Goal: Task Accomplishment & Management: Use online tool/utility

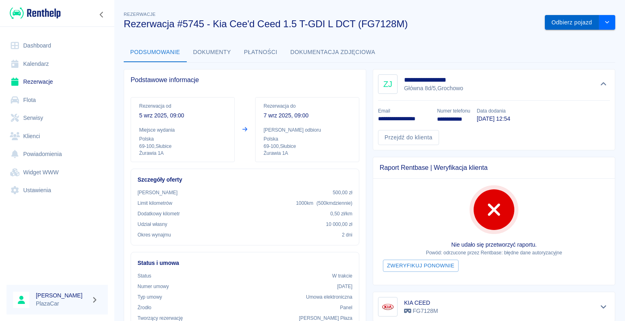
click at [569, 22] on button "Odbierz pojazd" at bounding box center [572, 22] width 54 height 15
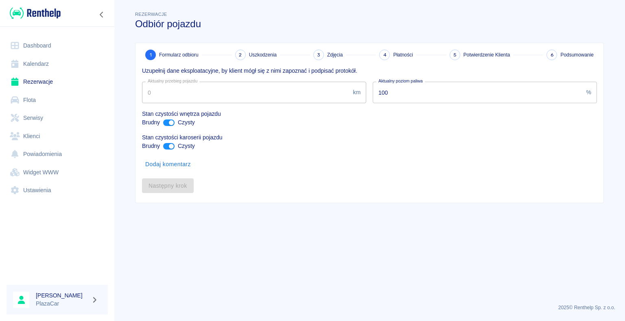
type input "232054"
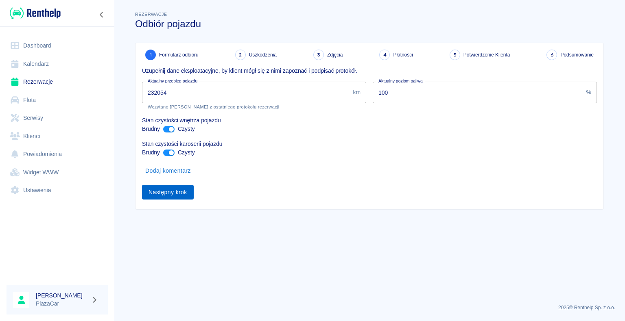
click at [166, 194] on button "Następny krok" at bounding box center [168, 192] width 52 height 15
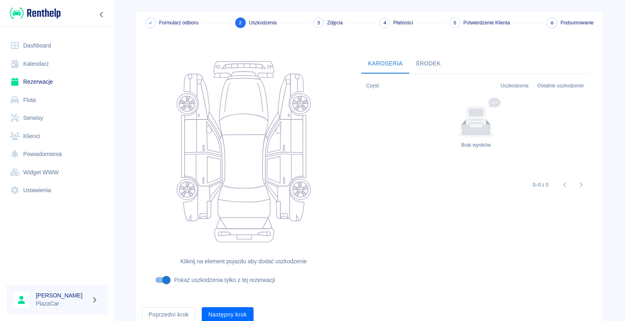
scroll to position [67, 0]
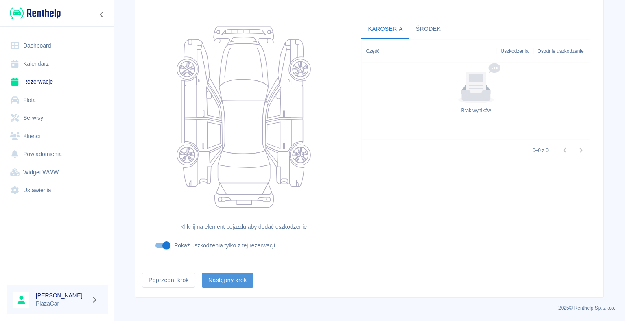
click at [230, 280] on button "Następny krok" at bounding box center [228, 280] width 52 height 15
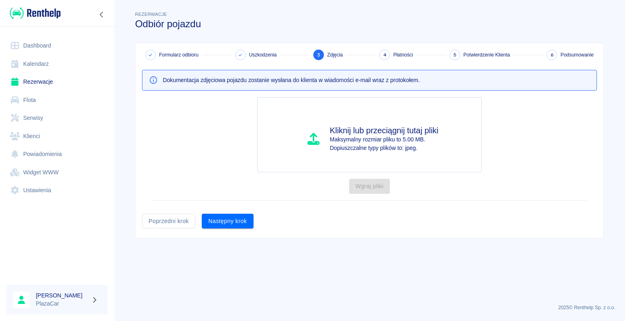
scroll to position [0, 0]
click at [219, 221] on button "Następny krok" at bounding box center [228, 221] width 52 height 15
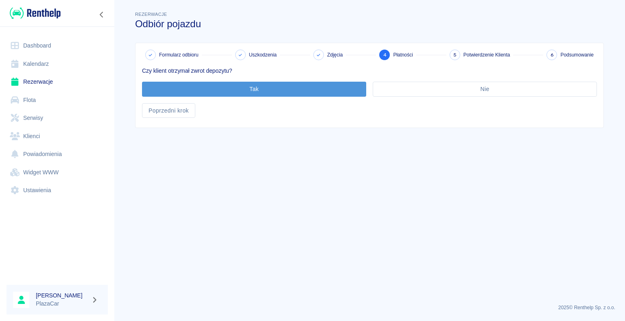
click at [252, 87] on button "Tak" at bounding box center [254, 89] width 224 height 15
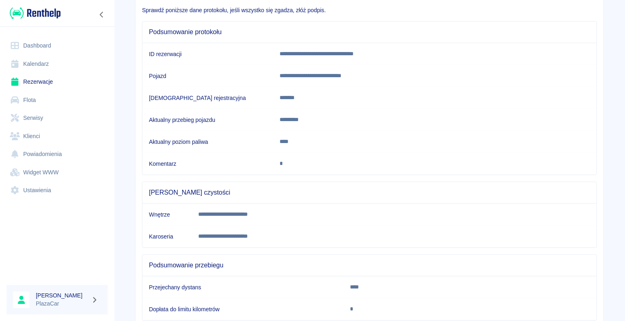
scroll to position [113, 0]
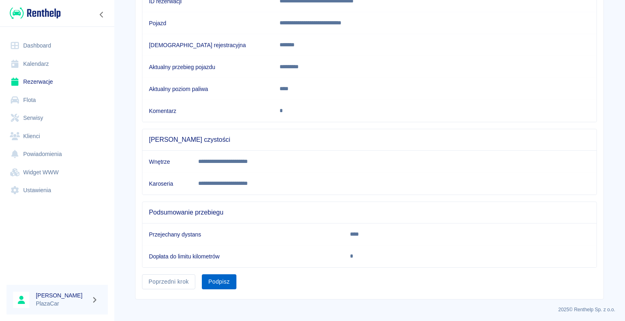
click at [221, 278] on button "Podpisz" at bounding box center [219, 282] width 35 height 15
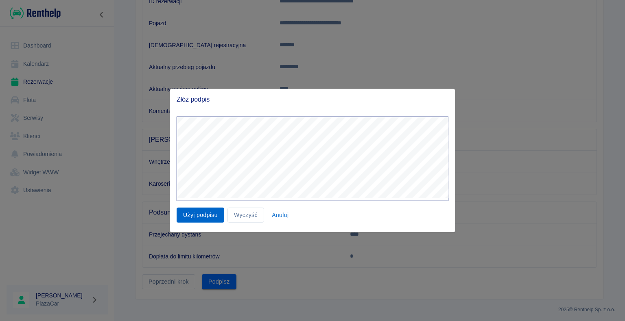
click at [208, 213] on button "Użyj podpisu" at bounding box center [201, 215] width 48 height 15
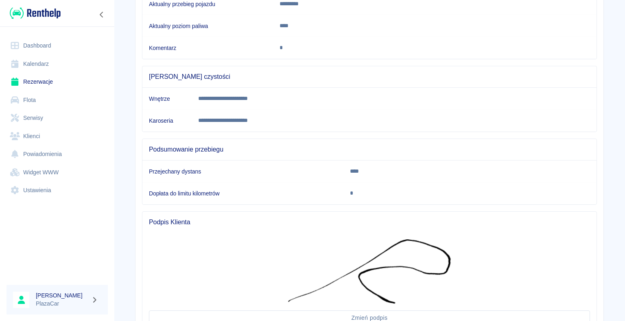
scroll to position [244, 0]
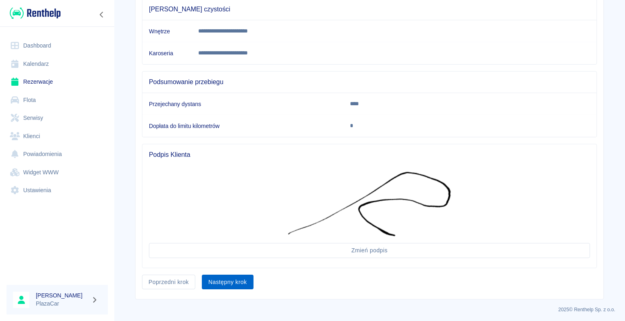
click at [231, 279] on button "Następny krok" at bounding box center [228, 282] width 52 height 15
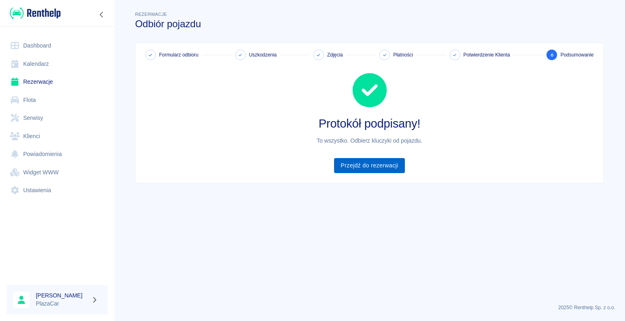
click at [369, 162] on link "Przejdź do rezerwacji" at bounding box center [369, 165] width 70 height 15
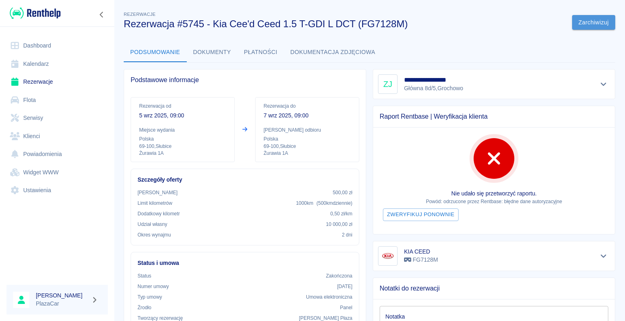
click at [585, 22] on button "Zarchiwizuj" at bounding box center [593, 22] width 43 height 15
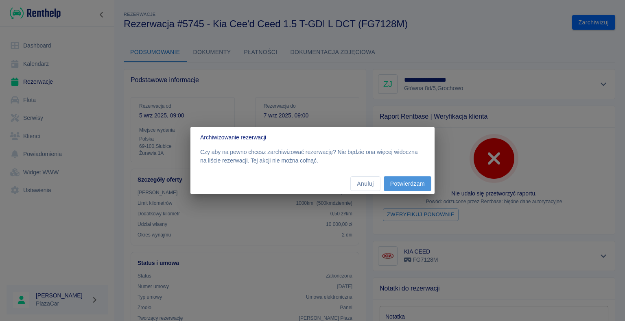
click at [402, 183] on button "Potwierdzam" at bounding box center [408, 184] width 48 height 15
